Goal: Task Accomplishment & Management: Complete application form

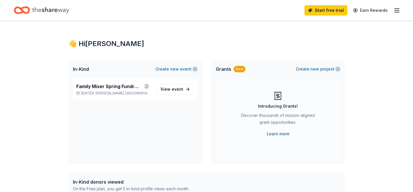
click at [205, 28] on div "👋 Hi [PERSON_NAME] In-Kind Create new event Family Mixer Spring Fundraiser [DAT…" at bounding box center [206, 183] width 295 height 325
click at [183, 68] on button "Create new event" at bounding box center [177, 69] width 42 height 7
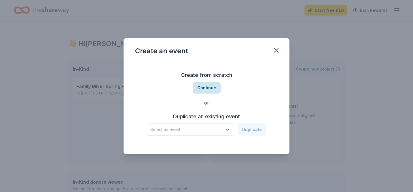
click at [205, 87] on button "Continue" at bounding box center [207, 88] width 28 height 12
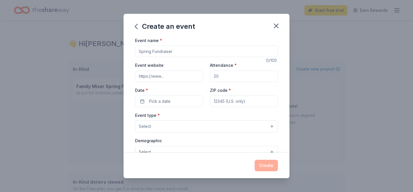
click at [186, 48] on input "Event name *" at bounding box center [206, 52] width 143 height 12
type input "Fall Fest"
click at [197, 78] on input "Event website" at bounding box center [169, 77] width 68 height 12
click at [170, 79] on input "Event website" at bounding box center [169, 77] width 68 height 12
paste input "[URL][DOMAIN_NAME]"
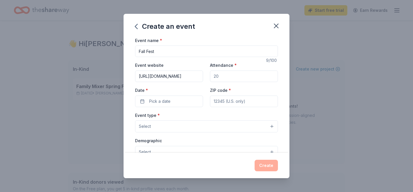
scroll to position [0, 18]
type input "[URL][DOMAIN_NAME]"
click at [221, 75] on input "Attendance *" at bounding box center [244, 77] width 68 height 12
type input "500"
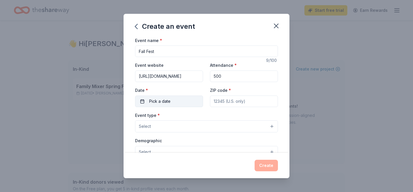
click at [188, 101] on button "Pick a date" at bounding box center [169, 102] width 68 height 12
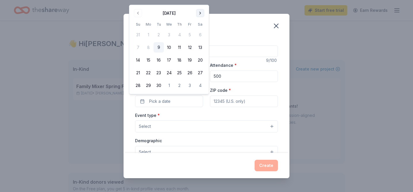
click at [201, 13] on button "Go to next month" at bounding box center [200, 13] width 8 height 8
click at [199, 15] on button "Go to next month" at bounding box center [200, 13] width 8 height 8
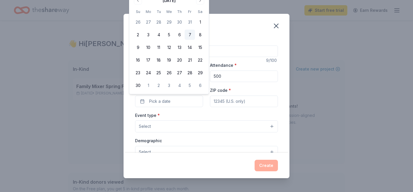
click at [190, 36] on button "7" at bounding box center [190, 35] width 10 height 10
click at [225, 97] on input "ZIP code *" at bounding box center [244, 102] width 68 height 12
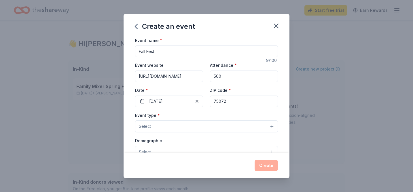
type input "75072"
click at [209, 127] on button "Select" at bounding box center [206, 126] width 143 height 12
click at [279, 134] on div "Event name * Fall Fest 9 /100 Event website [URL][DOMAIN_NAME] Attendance * 500…" at bounding box center [207, 95] width 166 height 116
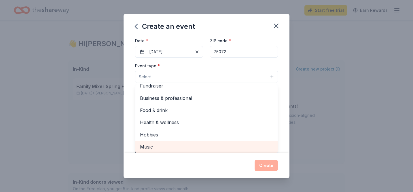
scroll to position [18, 0]
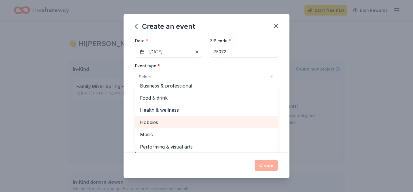
click at [260, 123] on span "Hobbies" at bounding box center [206, 122] width 133 height 7
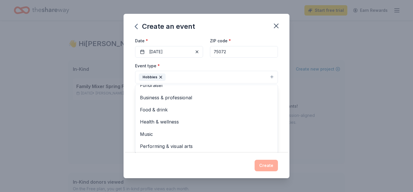
click at [279, 80] on div "Event name * Fall Fest 9 /100 Event website [URL][DOMAIN_NAME] Attendance * 500…" at bounding box center [207, 95] width 166 height 116
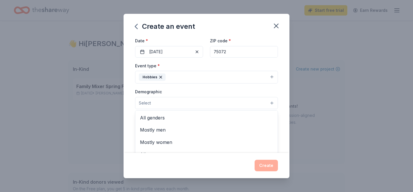
click at [224, 103] on button "Select" at bounding box center [206, 103] width 143 height 12
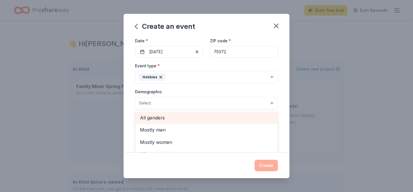
click at [217, 115] on span "All genders" at bounding box center [206, 117] width 133 height 7
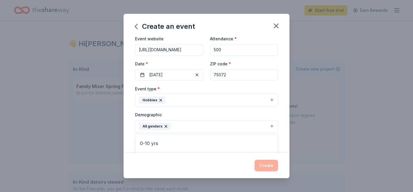
scroll to position [23, 0]
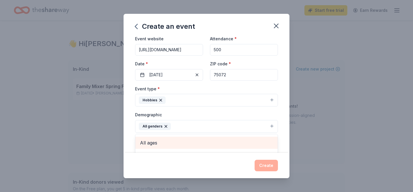
click at [170, 145] on span "All ages" at bounding box center [206, 142] width 133 height 7
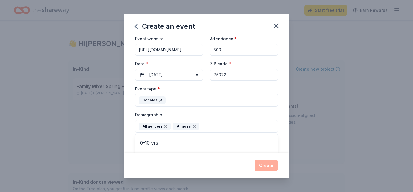
click at [282, 115] on div "Event name * Fall Fest 9 /100 Event website [URL][DOMAIN_NAME] Attendance * 500…" at bounding box center [207, 95] width 166 height 116
click at [287, 111] on div "Event name * Fall Fest 9 /100 Event website [URL][DOMAIN_NAME] Attendance * 500…" at bounding box center [207, 95] width 166 height 116
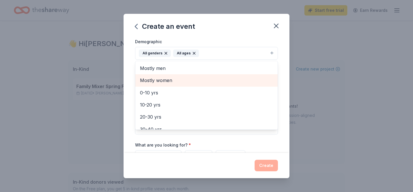
scroll to position [82, 0]
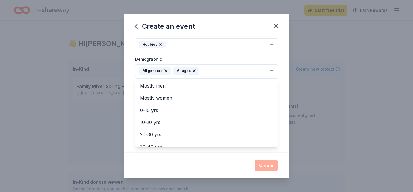
click at [271, 59] on div "Demographic All genders All ages Mostly men Mostly women 0-10 yrs 10-20 yrs 20-…" at bounding box center [206, 67] width 143 height 22
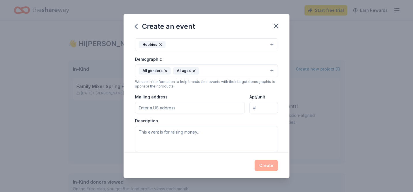
click at [217, 107] on input "Mailing address" at bounding box center [190, 108] width 110 height 12
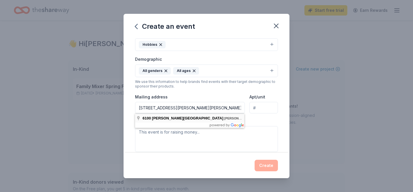
type input "[STREET_ADDRESS][PERSON_NAME][PERSON_NAME]"
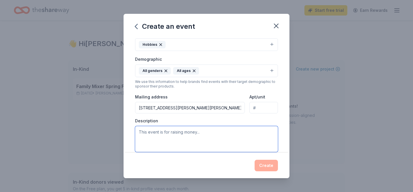
click at [206, 134] on textarea at bounding box center [206, 139] width 143 height 26
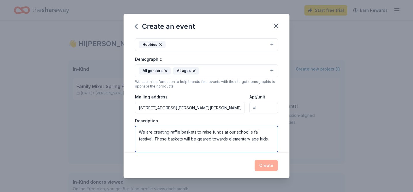
type textarea "We are creating raffle baskets to raise funds at our school's fall festival. Th…"
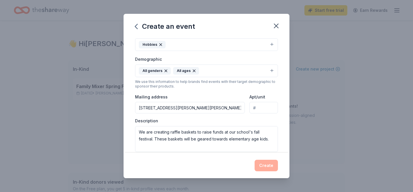
click at [228, 174] on div "Create" at bounding box center [207, 165] width 166 height 25
click at [253, 122] on div "Description We are creating raffle baskets to raise funds at our school's fall …" at bounding box center [206, 135] width 143 height 34
click at [232, 104] on input "[STREET_ADDRESS][PERSON_NAME][PERSON_NAME]" at bounding box center [190, 108] width 110 height 12
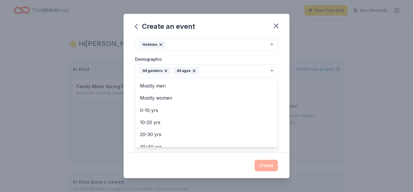
click at [230, 73] on button "All genders All ages" at bounding box center [206, 71] width 143 height 13
click at [231, 60] on div "Demographic All genders All ages Mostly men Mostly women 0-10 yrs 10-20 yrs 20-…" at bounding box center [206, 67] width 143 height 22
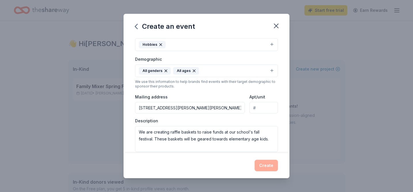
click at [254, 55] on div "Event type * Hobbies Demographic All genders All ages We use this information t…" at bounding box center [206, 91] width 143 height 122
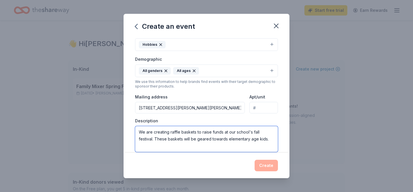
click at [253, 139] on textarea "We are creating raffle baskets to raise funds at our school's fall festival. Th…" at bounding box center [206, 139] width 143 height 26
drag, startPoint x: 271, startPoint y: 141, endPoint x: 85, endPoint y: 122, distance: 187.7
click at [85, 122] on div "Create an event Event name * Fall Fest 9 /100 Event website [URL][DOMAIN_NAME] …" at bounding box center [206, 96] width 413 height 192
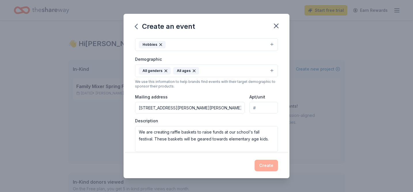
click at [211, 72] on button "All genders All ages" at bounding box center [206, 71] width 143 height 13
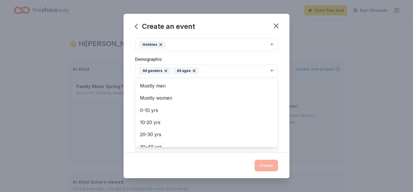
click at [217, 58] on div "Demographic All genders All ages Mostly men Mostly women 0-10 yrs 10-20 yrs 20-…" at bounding box center [206, 67] width 143 height 22
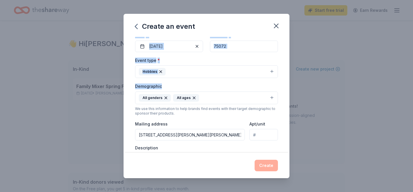
scroll to position [0, 0]
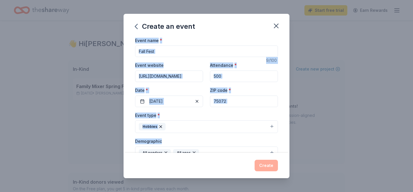
drag, startPoint x: 280, startPoint y: 56, endPoint x: 239, endPoint y: 23, distance: 52.7
click at [239, 23] on div "Create an event Event name * Fall Fest 9 /100 Event website [URL][DOMAIN_NAME] …" at bounding box center [207, 96] width 166 height 165
click at [237, 56] on input "Fall Fest" at bounding box center [206, 52] width 143 height 12
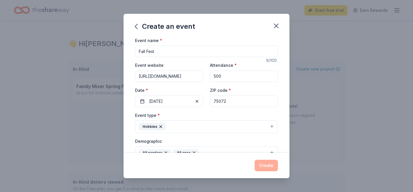
click at [262, 164] on div "Create" at bounding box center [206, 166] width 143 height 12
click at [279, 114] on div "Event name * Fall Fest 9 /100 Event website [URL][DOMAIN_NAME] Attendance * 500…" at bounding box center [207, 95] width 166 height 116
click at [257, 75] on input "500" at bounding box center [244, 77] width 68 height 12
click at [239, 101] on input "75072" at bounding box center [244, 102] width 68 height 12
click at [265, 113] on div "Event type * Hobbies" at bounding box center [206, 123] width 143 height 22
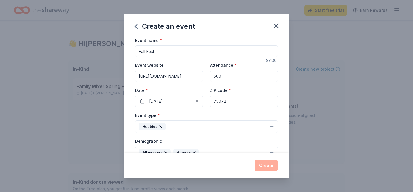
click at [279, 113] on div "Event name * Fall Fest 9 /100 Event website [URL][DOMAIN_NAME] Attendance * 500…" at bounding box center [207, 95] width 166 height 116
click at [269, 112] on div "Event type * Hobbies" at bounding box center [206, 123] width 143 height 22
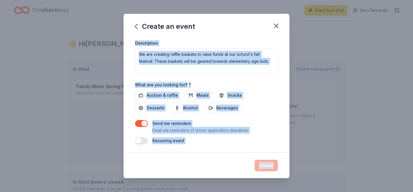
scroll to position [160, 0]
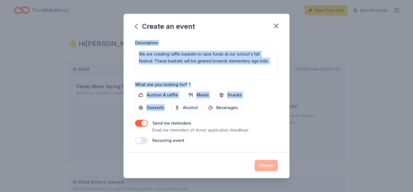
drag, startPoint x: 269, startPoint y: 111, endPoint x: 252, endPoint y: 112, distance: 17.0
click at [252, 111] on div "Event name * Fall Fest 9 /100 Event website [URL][DOMAIN_NAME] Attendance * 500…" at bounding box center [206, 10] width 143 height 267
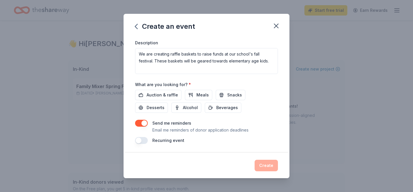
click at [252, 107] on div "Auction & raffle Meals Snacks Desserts Alcohol Beverages" at bounding box center [206, 101] width 143 height 23
click at [170, 96] on span "Auction & raffle" at bounding box center [162, 95] width 31 height 7
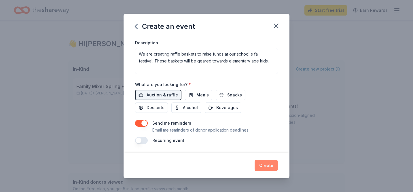
click at [268, 164] on button "Create" at bounding box center [266, 166] width 23 height 12
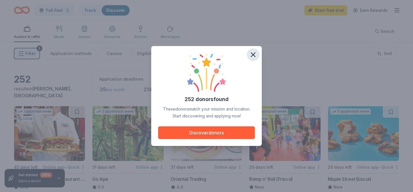
click at [251, 52] on icon "button" at bounding box center [253, 55] width 8 height 8
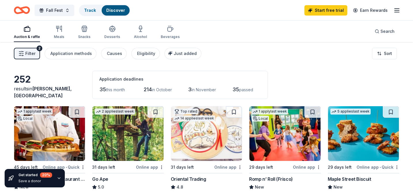
click at [293, 65] on div "Filter 2 Application methods Causes Eligibility Just added Sort" at bounding box center [206, 53] width 413 height 23
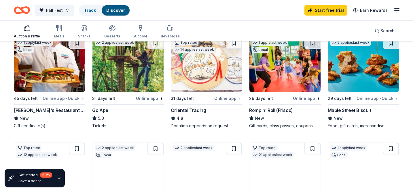
scroll to position [69, 0]
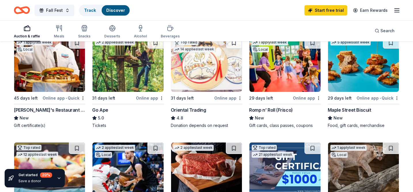
click at [135, 78] on img at bounding box center [127, 64] width 71 height 55
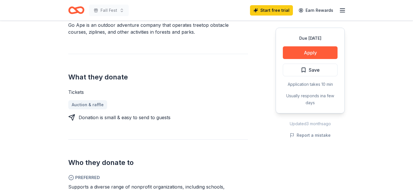
scroll to position [173, 0]
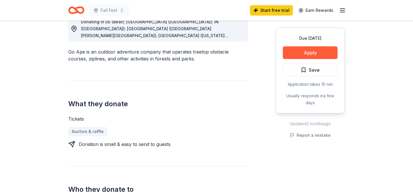
click at [314, 45] on div "Due in 31 days Apply Save Application takes 10 min Usually responds in a few da…" at bounding box center [310, 71] width 69 height 86
click at [314, 48] on button "Apply" at bounding box center [310, 52] width 55 height 13
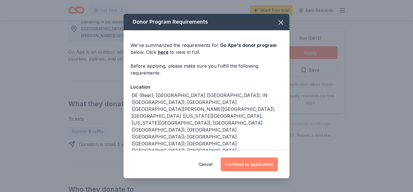
click at [240, 166] on button "Continue to application" at bounding box center [249, 165] width 57 height 14
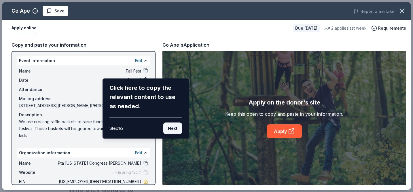
click at [173, 124] on button "Next" at bounding box center [172, 129] width 19 height 12
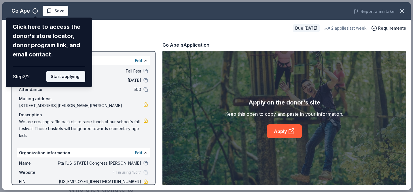
click at [68, 77] on button "Start applying!" at bounding box center [65, 77] width 39 height 12
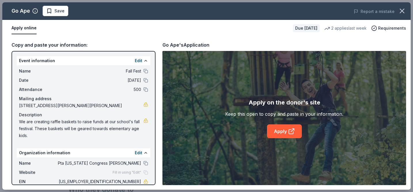
click at [92, 128] on span "We are creating raffle baskets to raise funds at our school's fall festival. Th…" at bounding box center [81, 128] width 124 height 21
drag, startPoint x: 112, startPoint y: 143, endPoint x: 122, endPoint y: 192, distance: 49.3
click at [122, 192] on div "Go Ape Save Report a mistake Apply online Due in 31 days 2 applies last week Re…" at bounding box center [206, 96] width 413 height 192
click at [146, 153] on button at bounding box center [145, 153] width 5 height 5
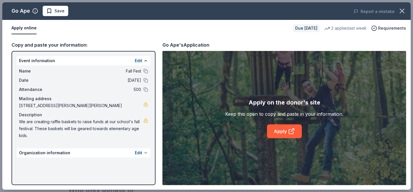
click at [146, 153] on button at bounding box center [145, 153] width 5 height 5
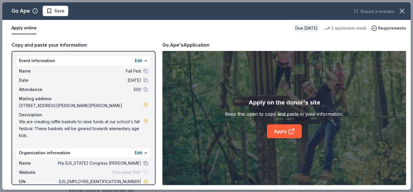
click at [144, 163] on button at bounding box center [145, 163] width 5 height 5
click at [138, 152] on button "Edit" at bounding box center [138, 153] width 7 height 7
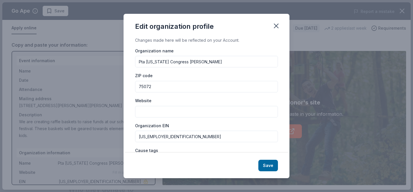
drag, startPoint x: 227, startPoint y: 64, endPoint x: 107, endPoint y: 58, distance: 120.6
click at [107, 58] on div "Edit organization profile Changes made here will be reflected on your Account. …" at bounding box center [206, 96] width 413 height 192
type input "Glen Oaks Elementary PTA"
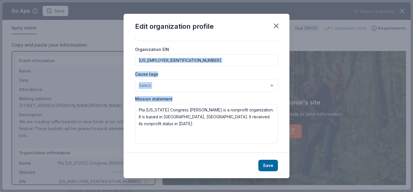
drag, startPoint x: 242, startPoint y: 125, endPoint x: 238, endPoint y: 146, distance: 21.8
click at [238, 146] on div "Changes made here will be reflected on your Account. Organization name Glen Oak…" at bounding box center [207, 95] width 166 height 116
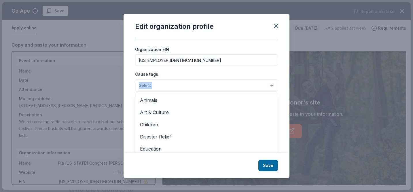
click at [216, 86] on button "Select" at bounding box center [206, 86] width 143 height 12
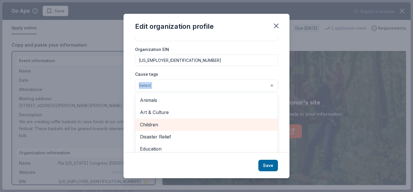
click at [208, 126] on span "Children" at bounding box center [206, 124] width 133 height 7
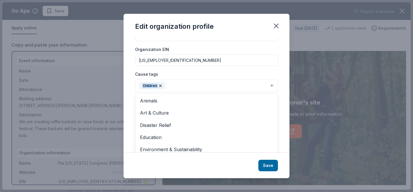
click at [271, 84] on button "Children" at bounding box center [206, 86] width 143 height 13
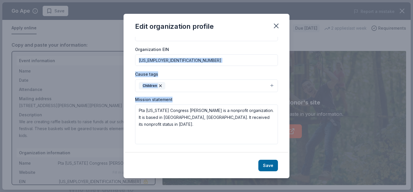
click at [226, 85] on button "Children" at bounding box center [206, 86] width 143 height 13
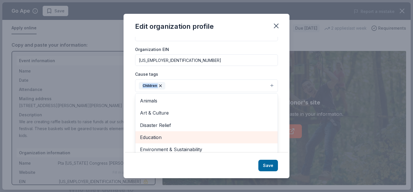
click at [184, 136] on span "Education" at bounding box center [206, 137] width 133 height 7
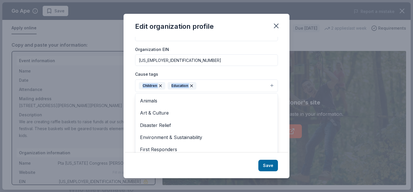
click at [271, 84] on button "Children Education" at bounding box center [206, 86] width 143 height 13
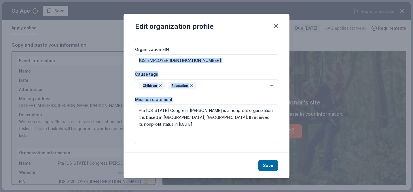
click at [270, 85] on button "Children Education" at bounding box center [206, 86] width 143 height 13
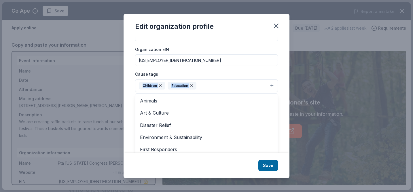
drag, startPoint x: 221, startPoint y: 112, endPoint x: 216, endPoint y: 157, distance: 45.8
click at [216, 158] on div "Edit organization profile Changes made here will be reflected on your Account. …" at bounding box center [207, 96] width 166 height 165
click at [216, 163] on div "Edit organization profile Changes made here will be reflected on your Account. …" at bounding box center [207, 96] width 166 height 165
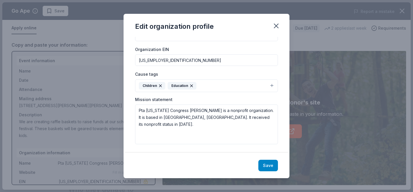
click at [271, 168] on button "Save" at bounding box center [268, 166] width 20 height 12
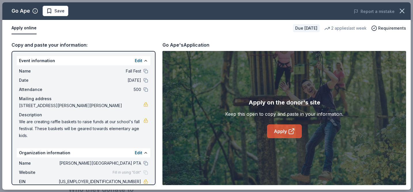
click at [284, 128] on link "Apply" at bounding box center [284, 131] width 35 height 14
